Goal: Task Accomplishment & Management: Manage account settings

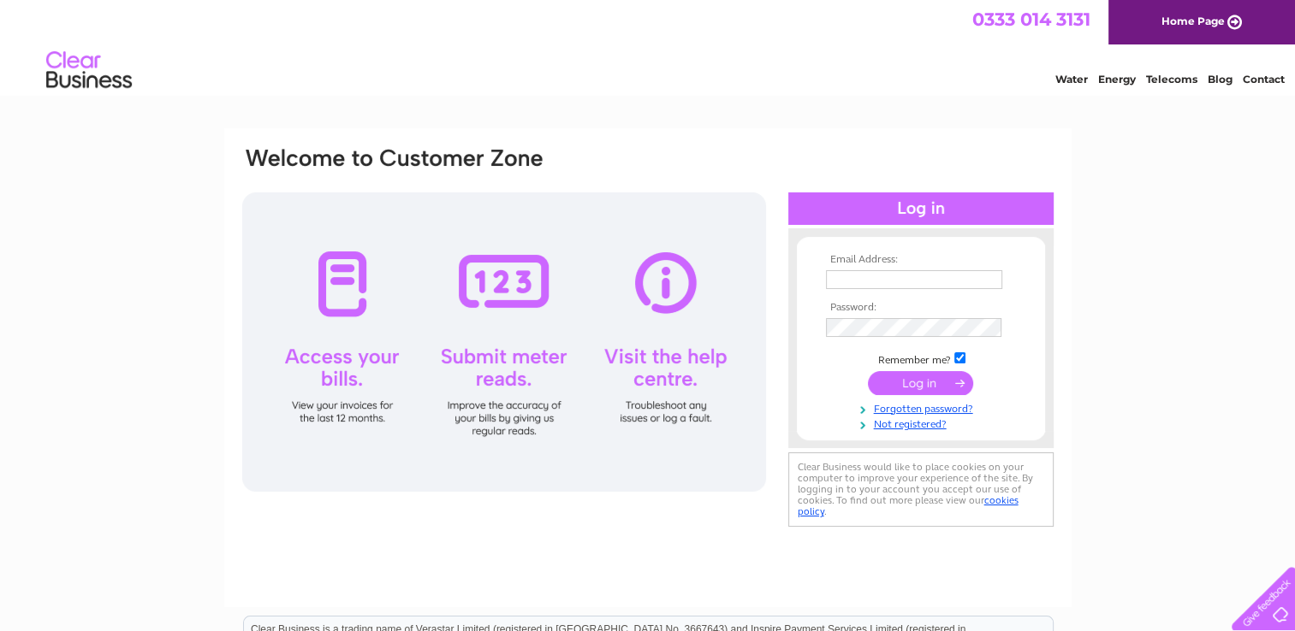
type input "info@field-farm.net"
click at [914, 385] on input "submit" at bounding box center [920, 383] width 105 height 24
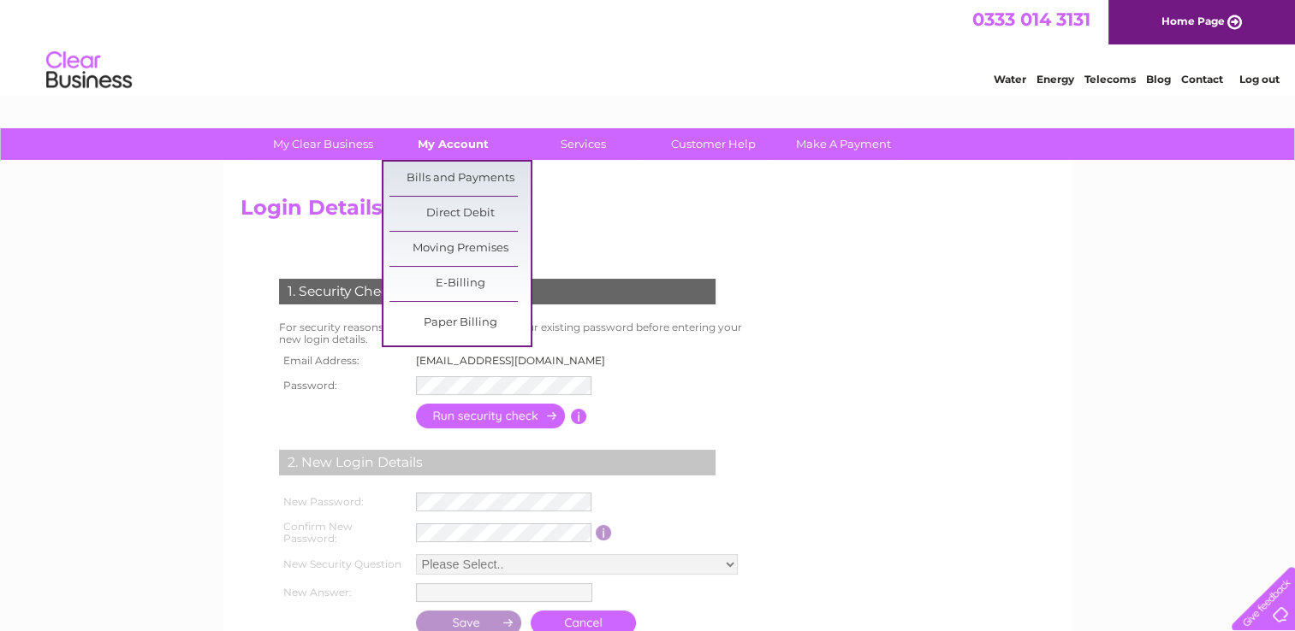
click at [470, 146] on link "My Account" at bounding box center [452, 144] width 141 height 32
click at [465, 172] on link "Bills and Payments" at bounding box center [459, 179] width 141 height 34
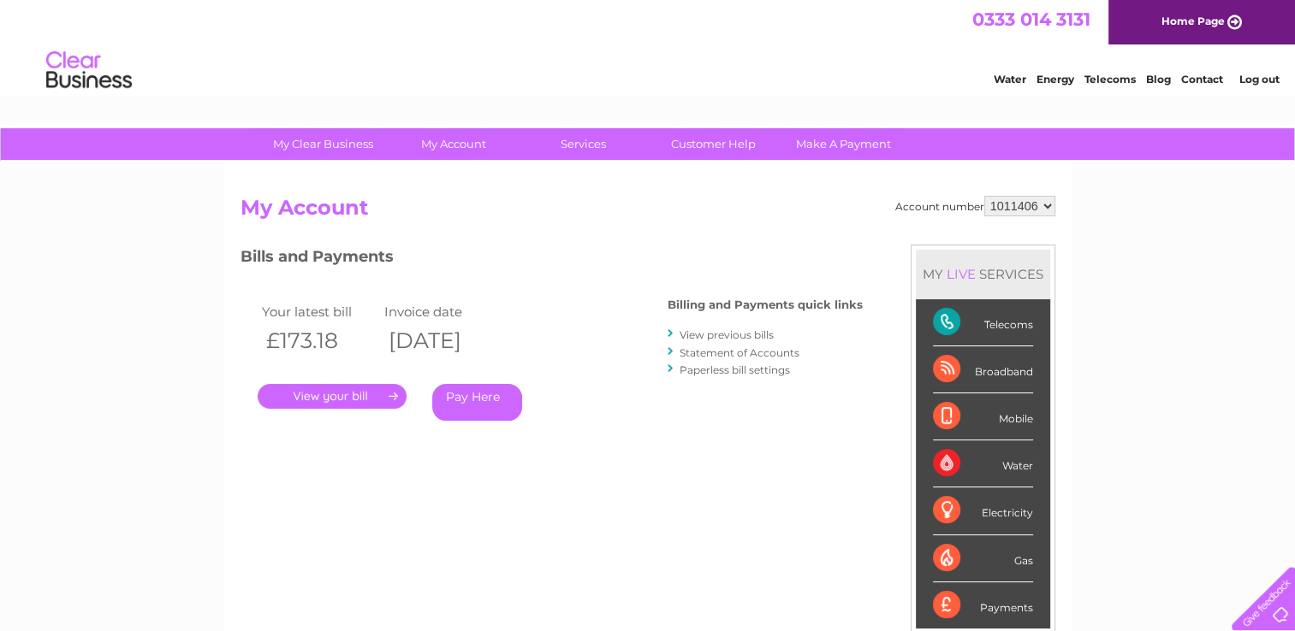
click at [1249, 79] on link "Log out" at bounding box center [1258, 79] width 40 height 13
